Goal: Transaction & Acquisition: Book appointment/travel/reservation

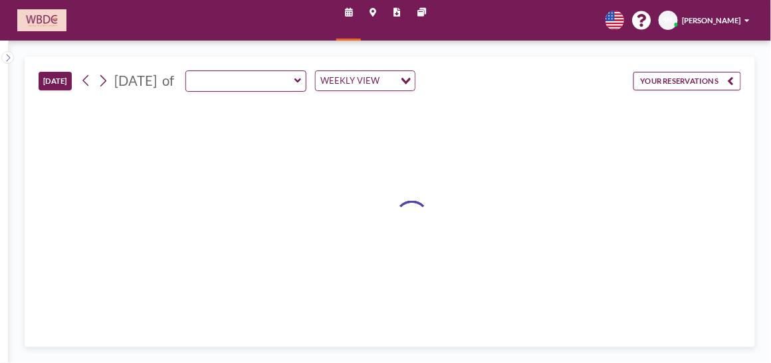
type input "Conference 1308"
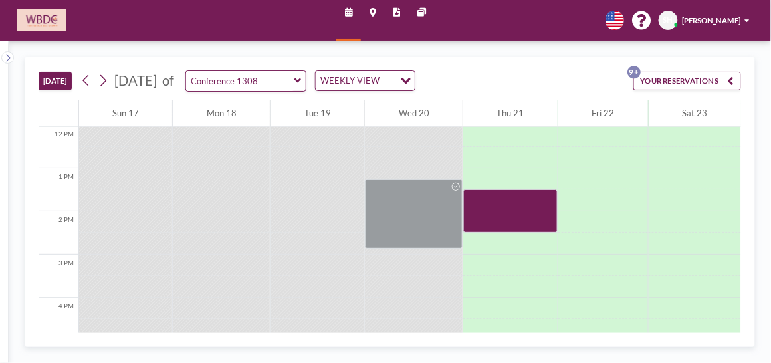
scroll to position [500, 0]
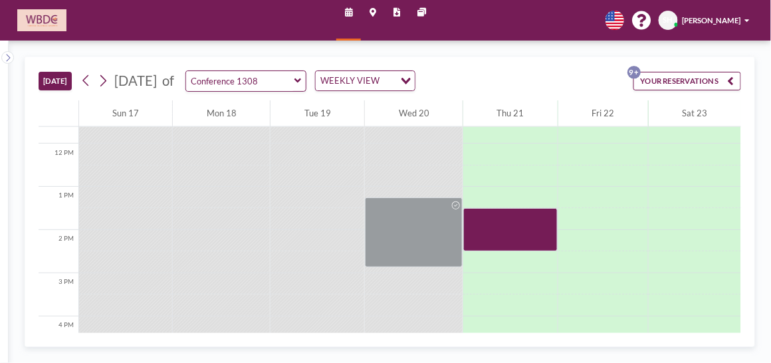
click at [301, 80] on icon at bounding box center [297, 80] width 7 height 11
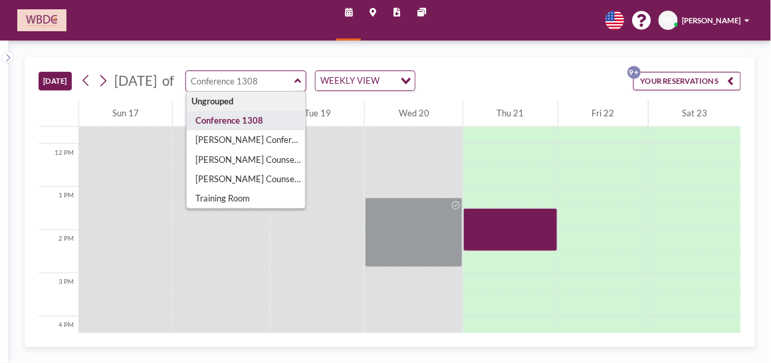
click at [301, 81] on icon at bounding box center [297, 80] width 7 height 5
type input "Conference 1308"
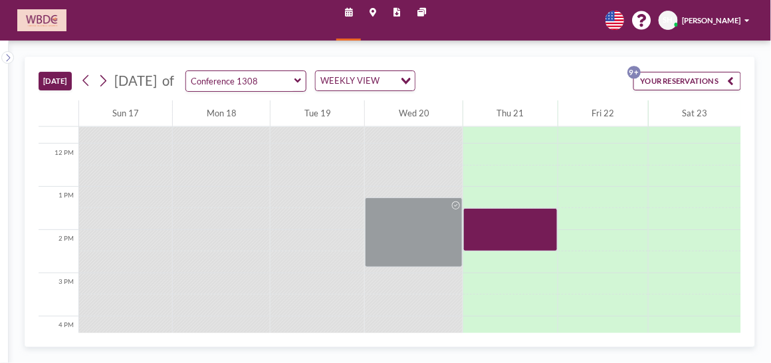
click at [725, 80] on button "YOUR RESERVATIONS 9+" at bounding box center [687, 81] width 108 height 19
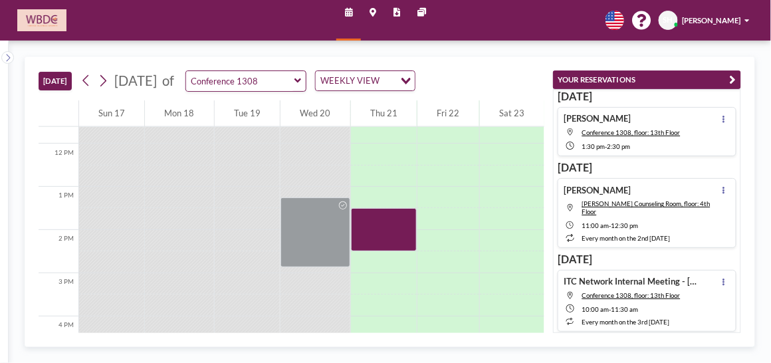
click at [301, 82] on icon at bounding box center [297, 80] width 7 height 11
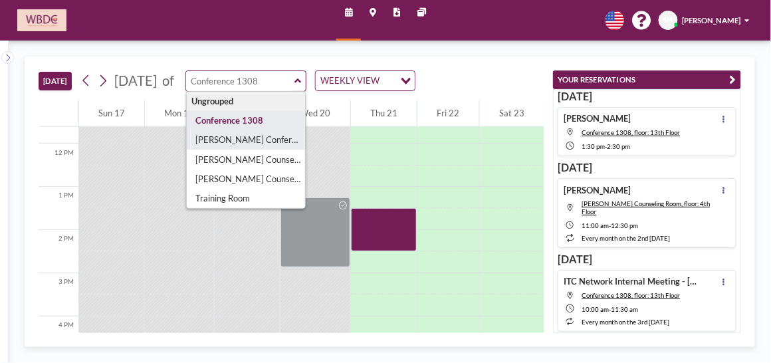
type input "[PERSON_NAME] Conference Room"
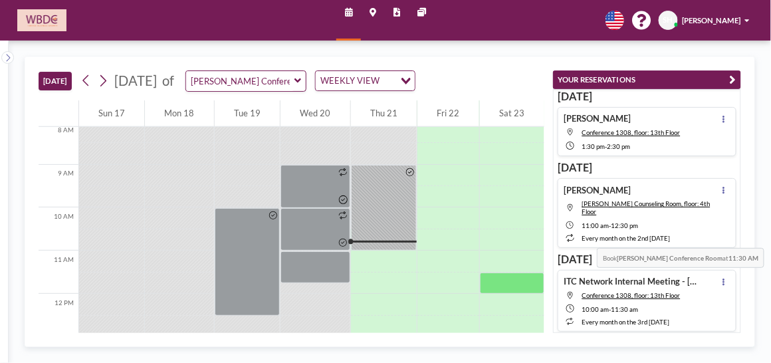
scroll to position [344, 0]
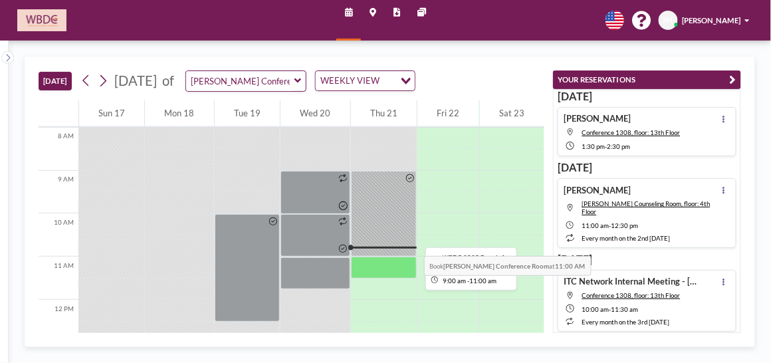
click at [379, 223] on div at bounding box center [384, 214] width 66 height 86
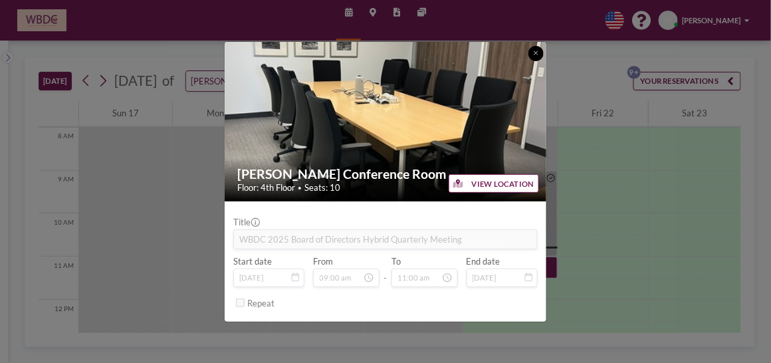
click at [538, 50] on button at bounding box center [535, 53] width 15 height 15
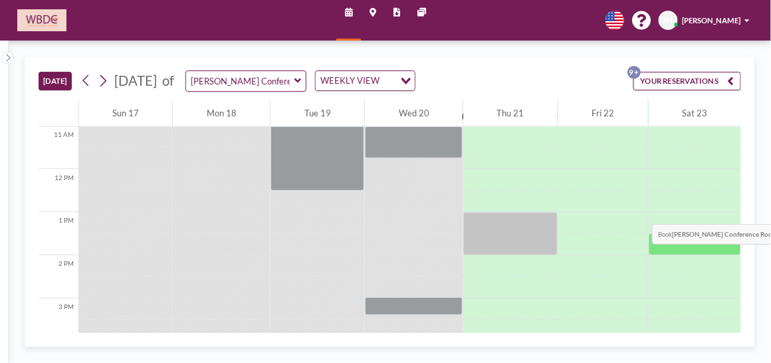
scroll to position [477, 0]
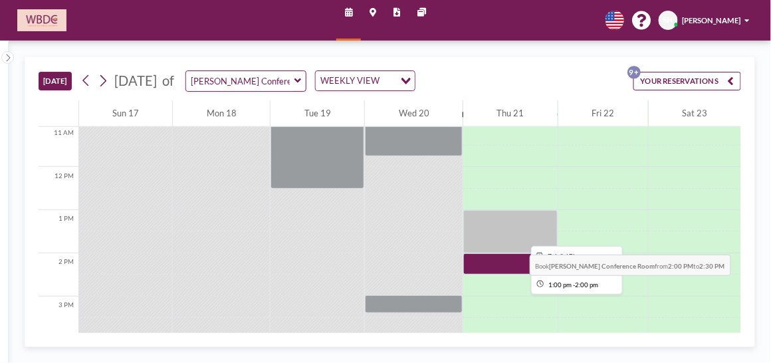
click at [477, 222] on div at bounding box center [510, 231] width 94 height 43
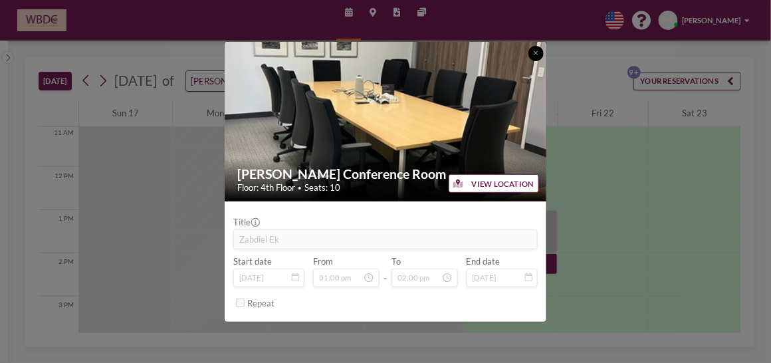
click at [536, 53] on icon at bounding box center [536, 53] width 4 height 4
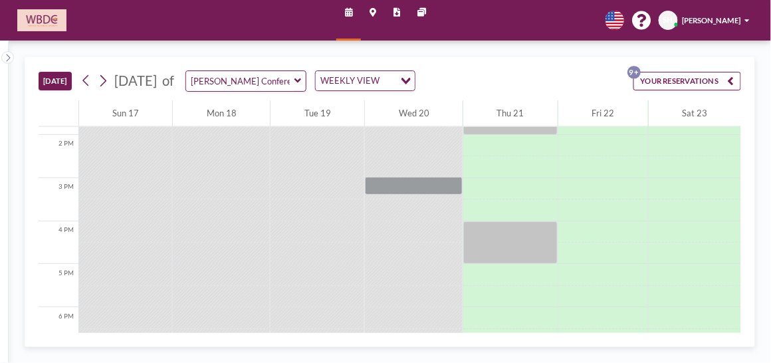
scroll to position [600, 0]
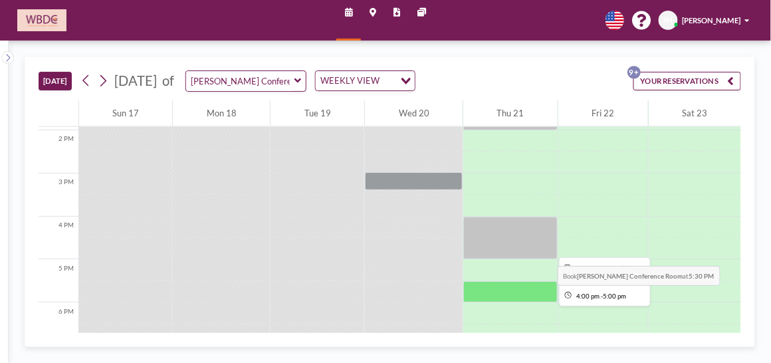
click at [502, 233] on div at bounding box center [510, 238] width 94 height 43
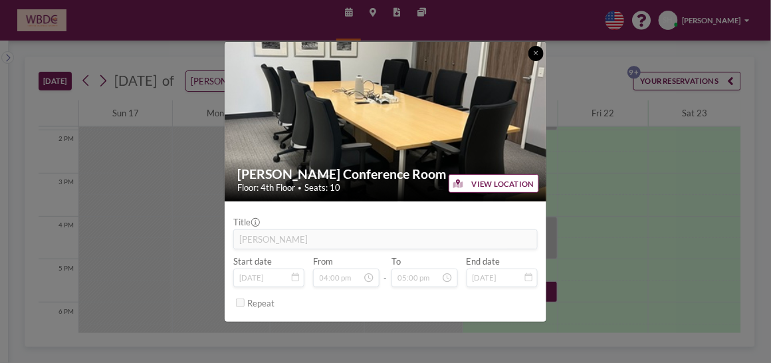
click at [536, 55] on icon at bounding box center [536, 53] width 5 height 7
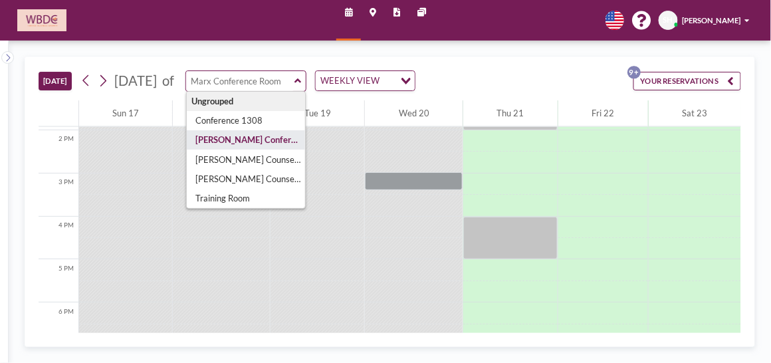
click at [306, 79] on div "Ungrouped Conference 1308 [PERSON_NAME] Conference Room [PERSON_NAME] Counselin…" at bounding box center [245, 80] width 121 height 21
type input "[PERSON_NAME] Counseling Room"
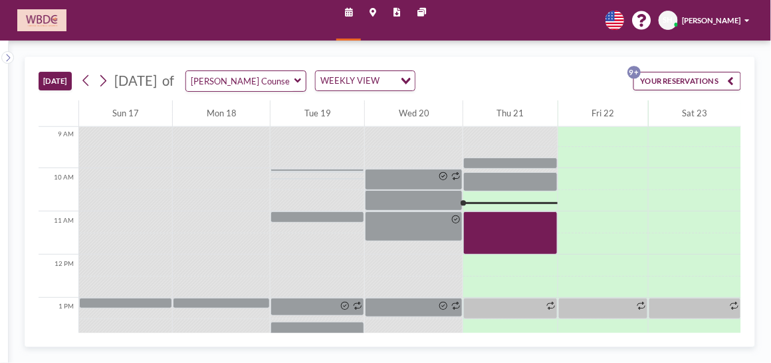
scroll to position [398, 0]
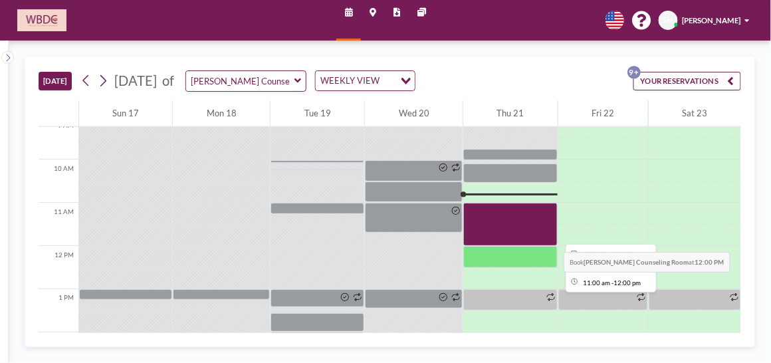
click at [508, 220] on div at bounding box center [510, 224] width 94 height 43
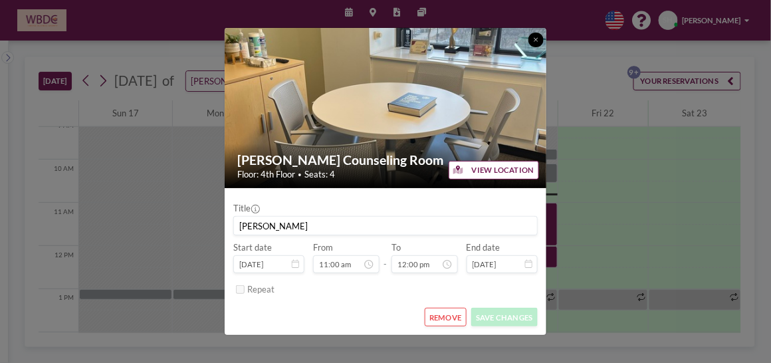
click at [532, 41] on button at bounding box center [535, 40] width 15 height 15
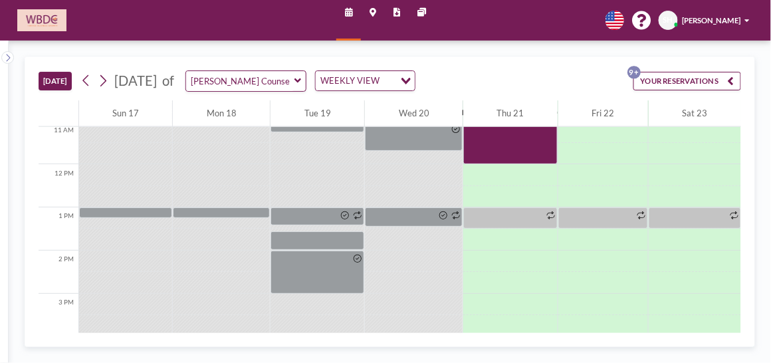
scroll to position [478, 0]
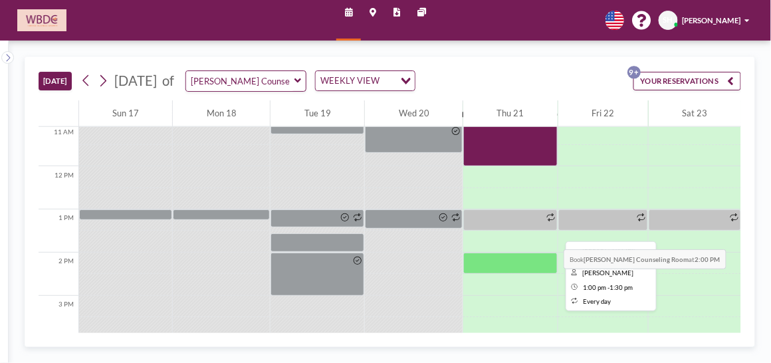
click at [508, 217] on div at bounding box center [510, 219] width 94 height 21
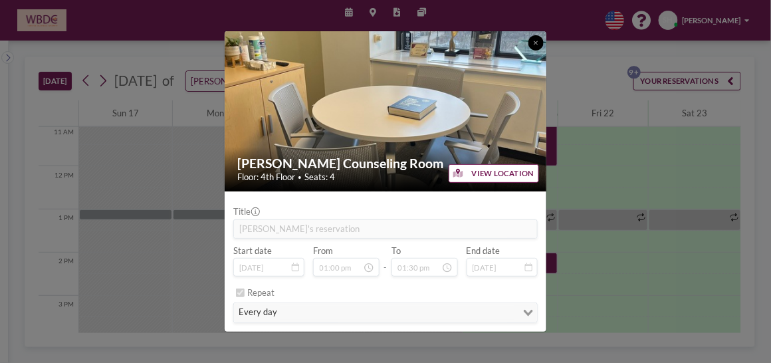
click at [535, 40] on icon at bounding box center [536, 43] width 5 height 7
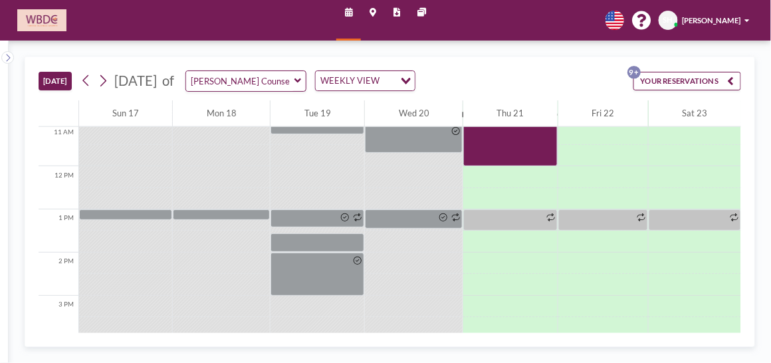
click at [301, 78] on icon at bounding box center [297, 80] width 7 height 5
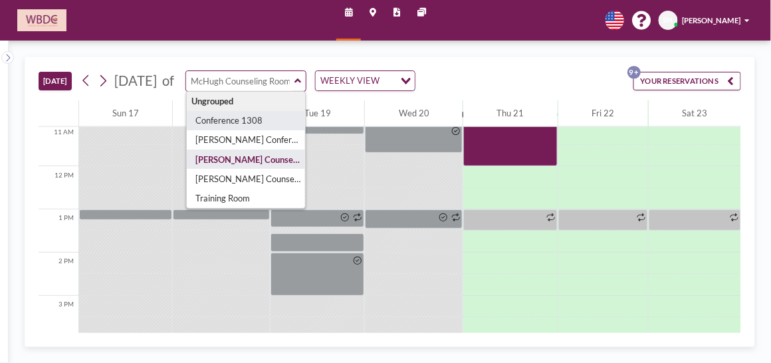
type input "Conference 1308"
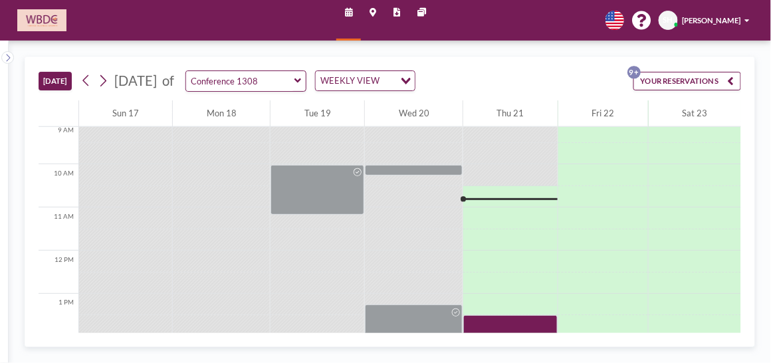
scroll to position [398, 0]
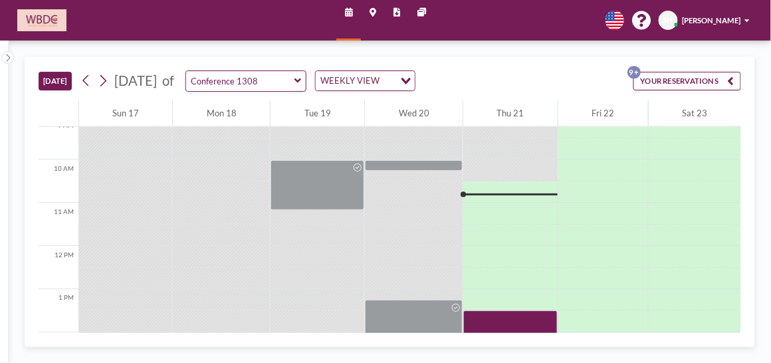
click at [733, 81] on icon "button" at bounding box center [730, 80] width 7 height 13
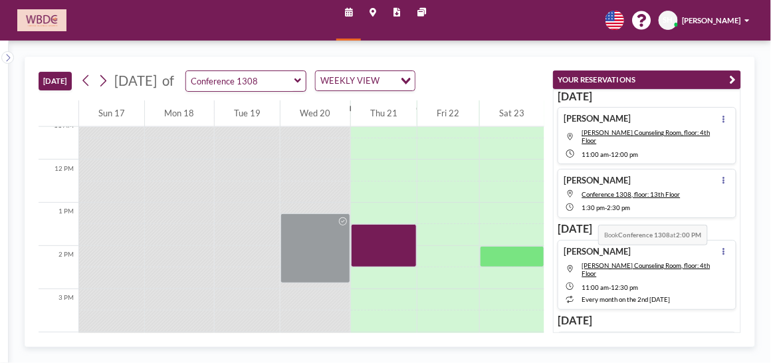
scroll to position [489, 0]
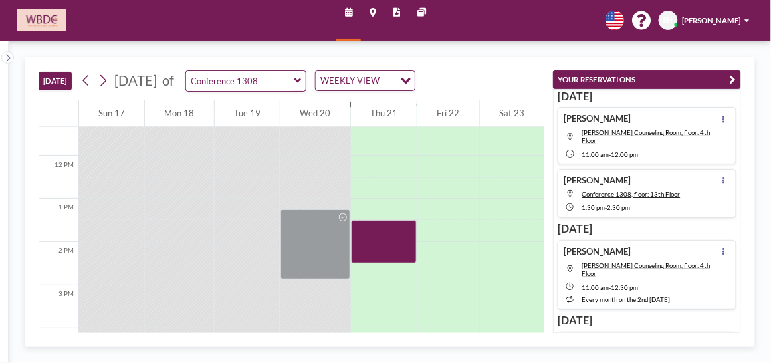
click at [301, 78] on icon at bounding box center [297, 80] width 7 height 11
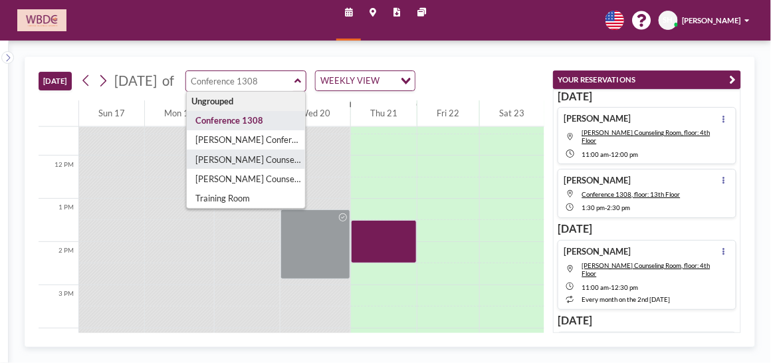
type input "[PERSON_NAME] Counseling Room"
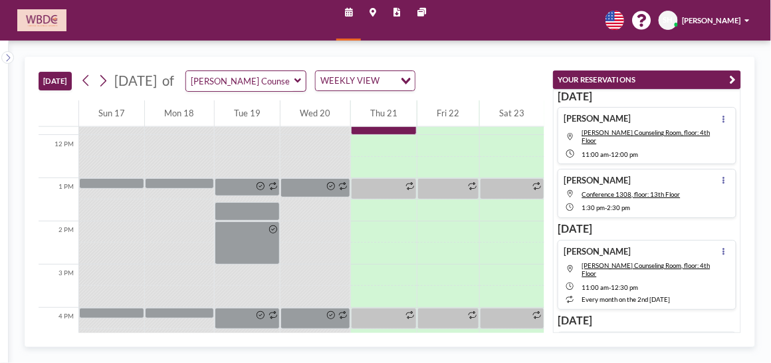
scroll to position [496, 0]
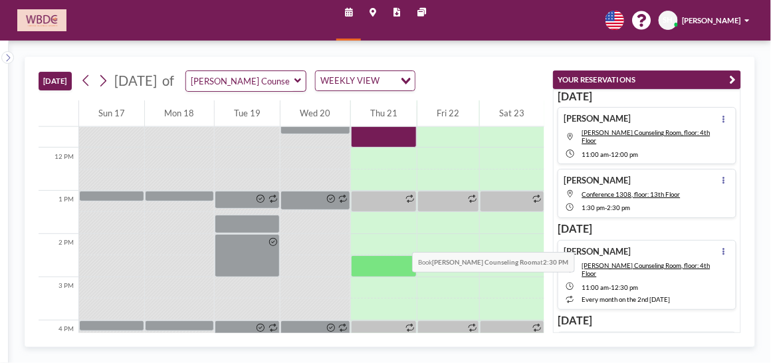
click at [368, 220] on div at bounding box center [384, 222] width 66 height 21
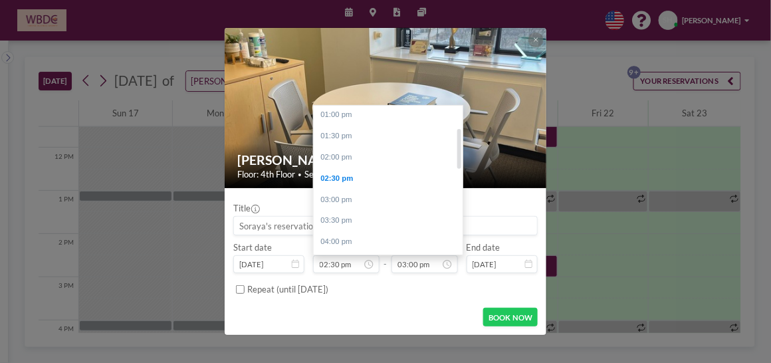
scroll to position [84, 0]
drag, startPoint x: 459, startPoint y: 160, endPoint x: 462, endPoint y: 144, distance: 16.8
click at [462, 144] on div "11:00 am 11:30 am 12:00 pm 12:30 pm 01:00 pm 01:30 pm 02:00 pm 02:30 pm 03:00 p…" at bounding box center [388, 180] width 149 height 149
click at [393, 136] on div "01:30 pm" at bounding box center [392, 138] width 156 height 21
type input "01:30 pm"
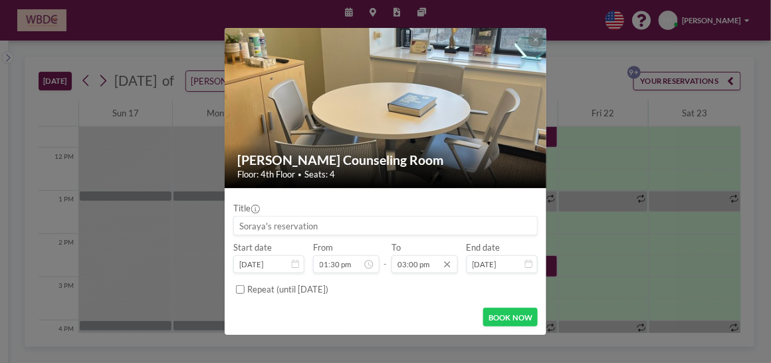
scroll to position [635, 0]
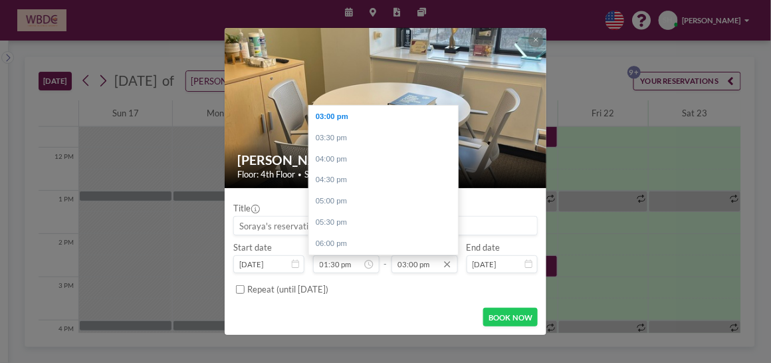
click at [423, 265] on input "03:00 pm" at bounding box center [424, 264] width 66 height 19
click at [415, 266] on input "03:00 pm" at bounding box center [424, 264] width 66 height 19
click at [359, 137] on div "03:30 pm" at bounding box center [387, 138] width 156 height 21
type input "03:30 pm"
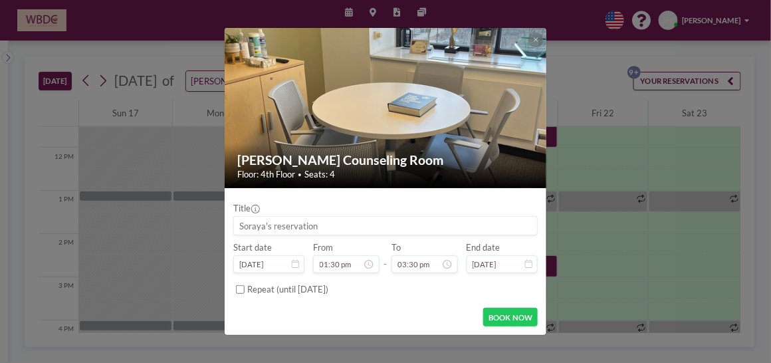
scroll to position [656, 0]
click at [500, 318] on button "BOOK NOW" at bounding box center [510, 317] width 55 height 19
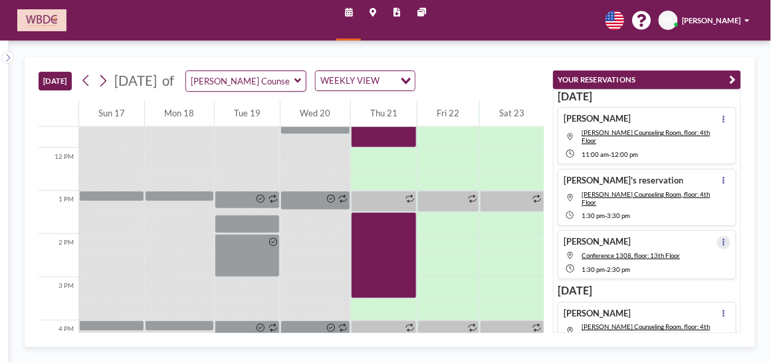
click at [717, 236] on button at bounding box center [723, 242] width 13 height 13
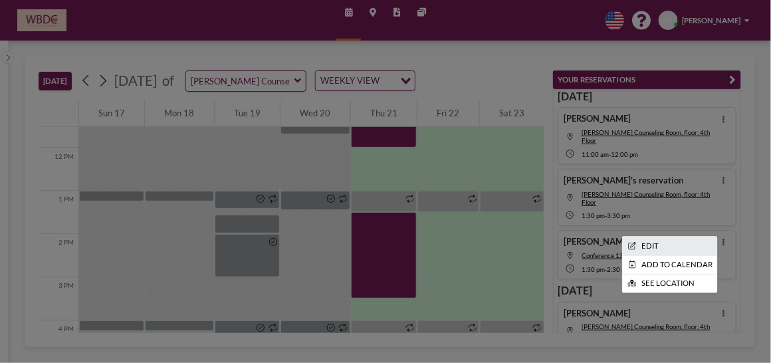
click at [673, 237] on li "EDIT" at bounding box center [670, 246] width 94 height 18
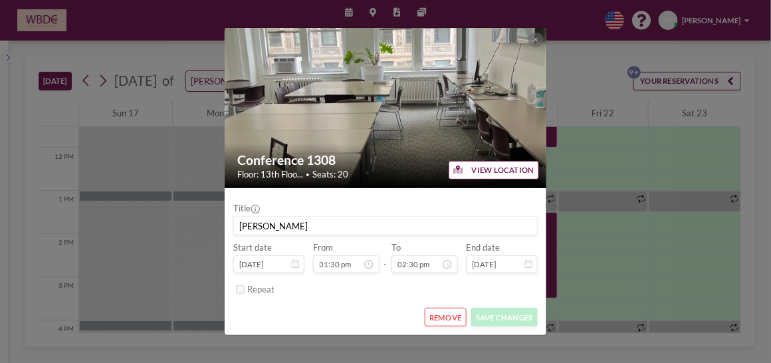
click at [448, 322] on button "REMOVE" at bounding box center [446, 317] width 42 height 19
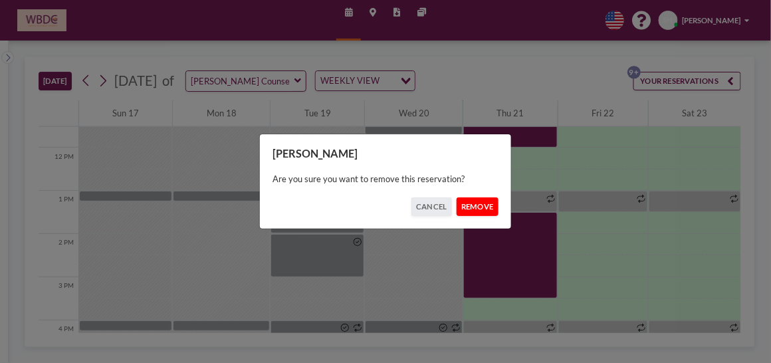
click at [471, 205] on button "REMOVE" at bounding box center [478, 206] width 42 height 19
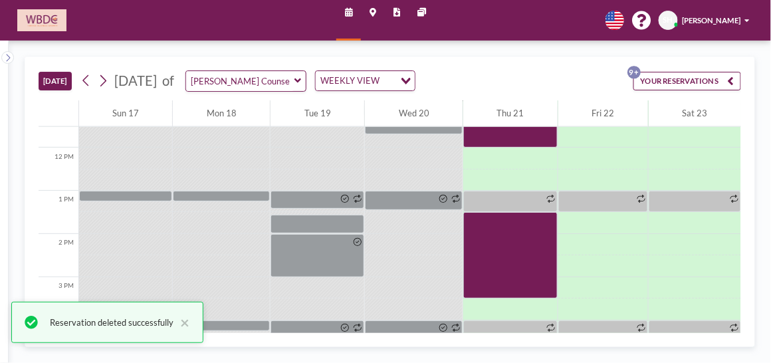
click at [732, 82] on icon "button" at bounding box center [730, 80] width 7 height 13
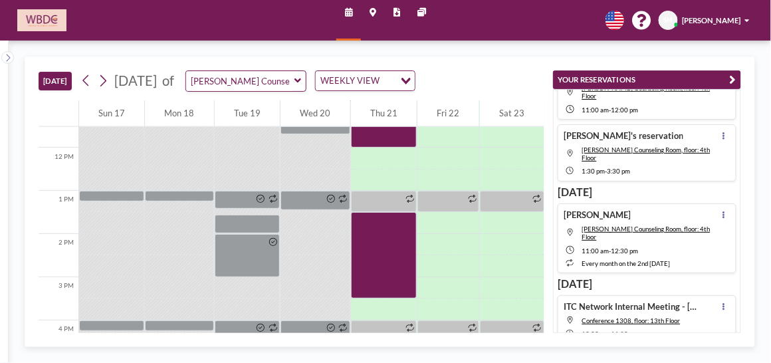
scroll to position [0, 0]
